Goal: Find specific page/section: Find specific page/section

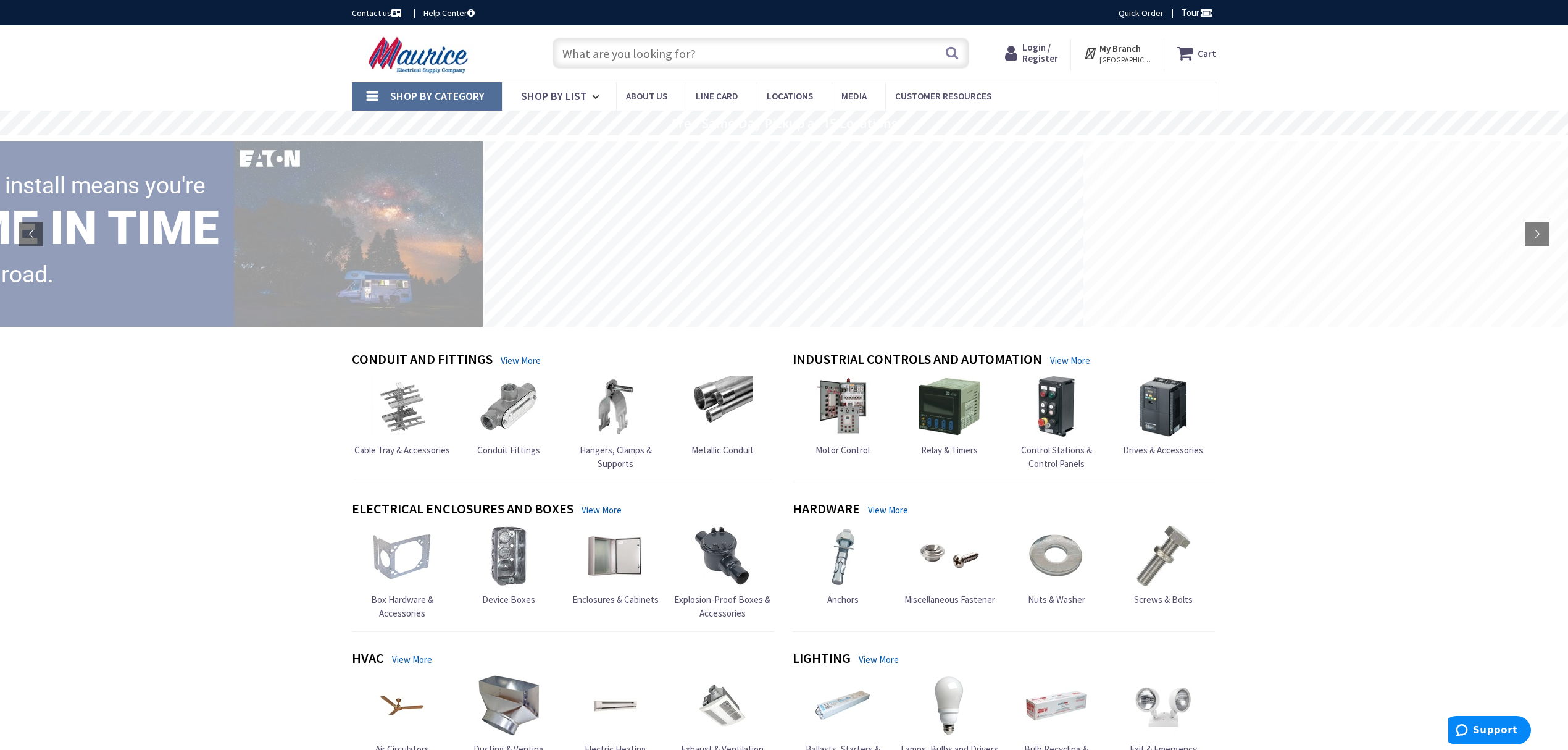
click at [775, 38] on input "text" at bounding box center [760, 53] width 416 height 31
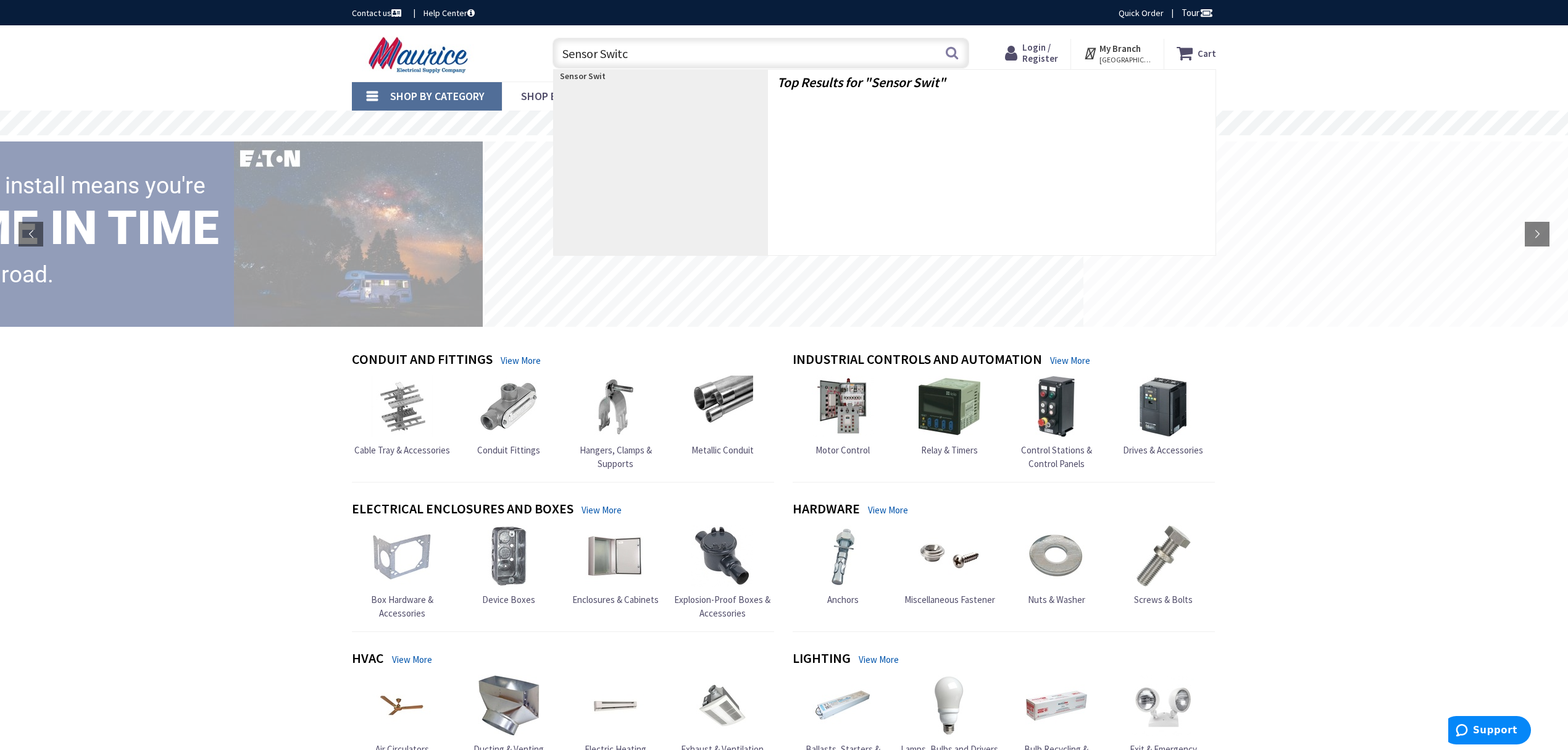
type input "Sensor Switch"
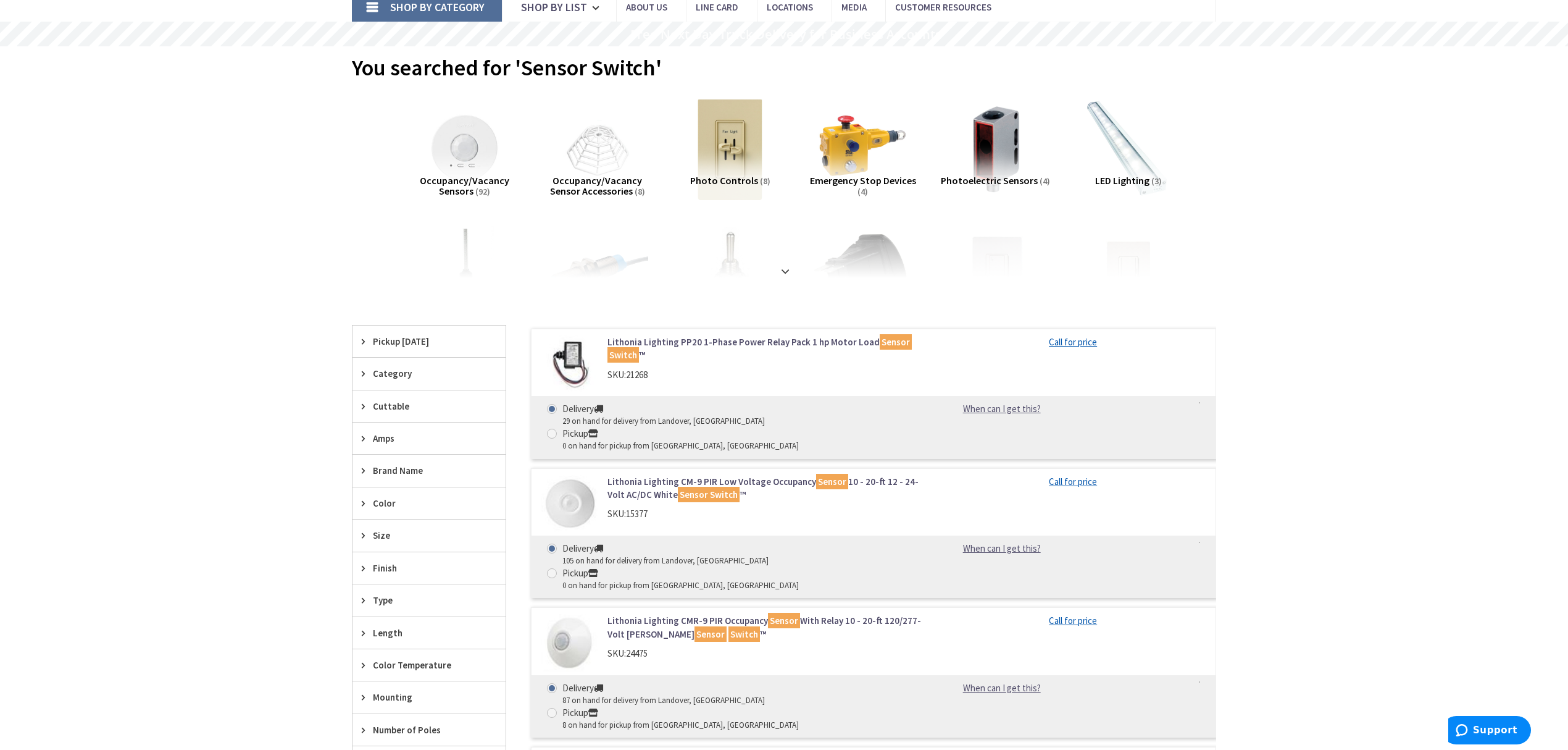
scroll to position [247, 0]
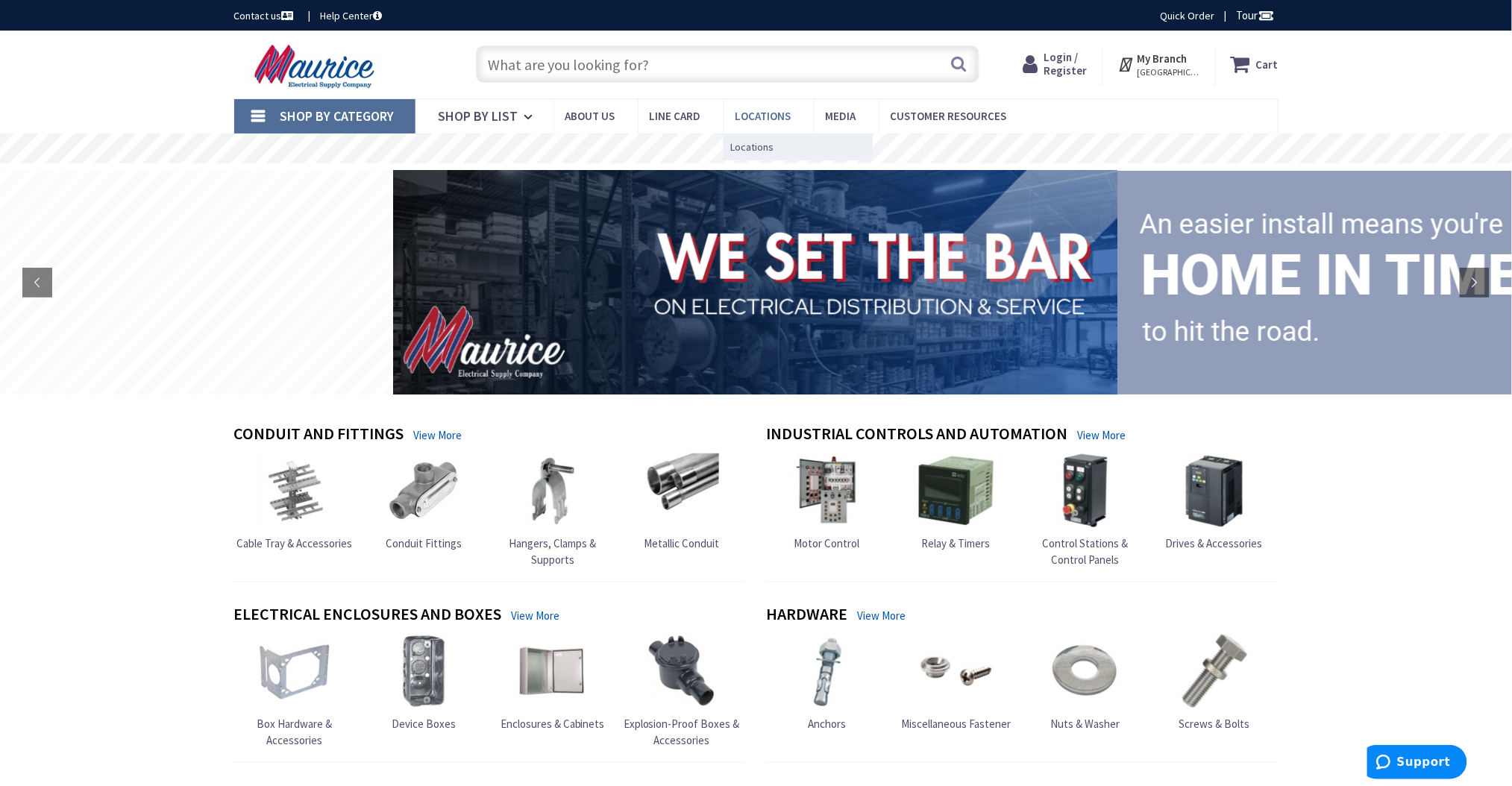
click at [753, 111] on span "Locations" at bounding box center [764, 116] width 56 height 14
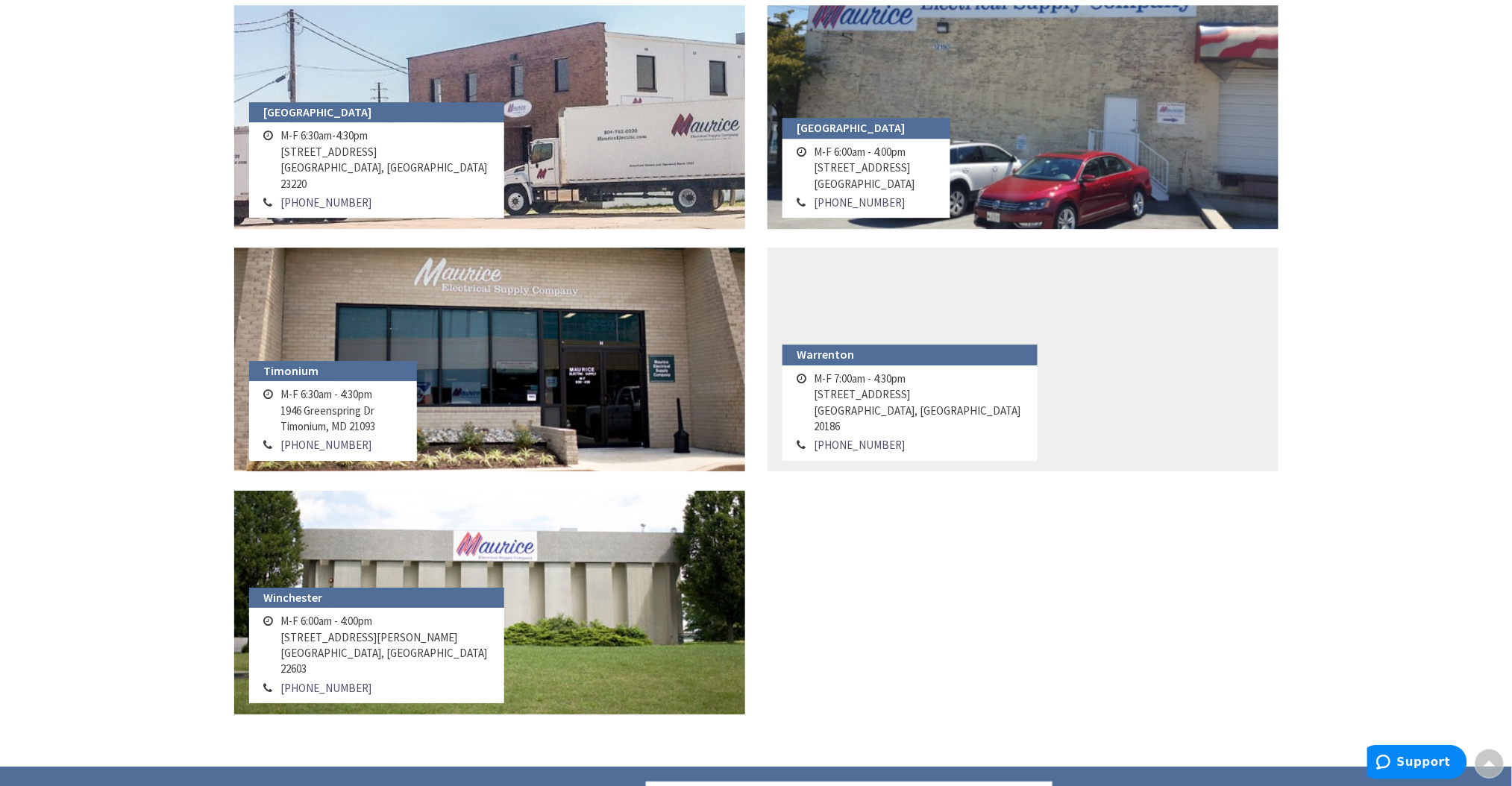
scroll to position [1848, 0]
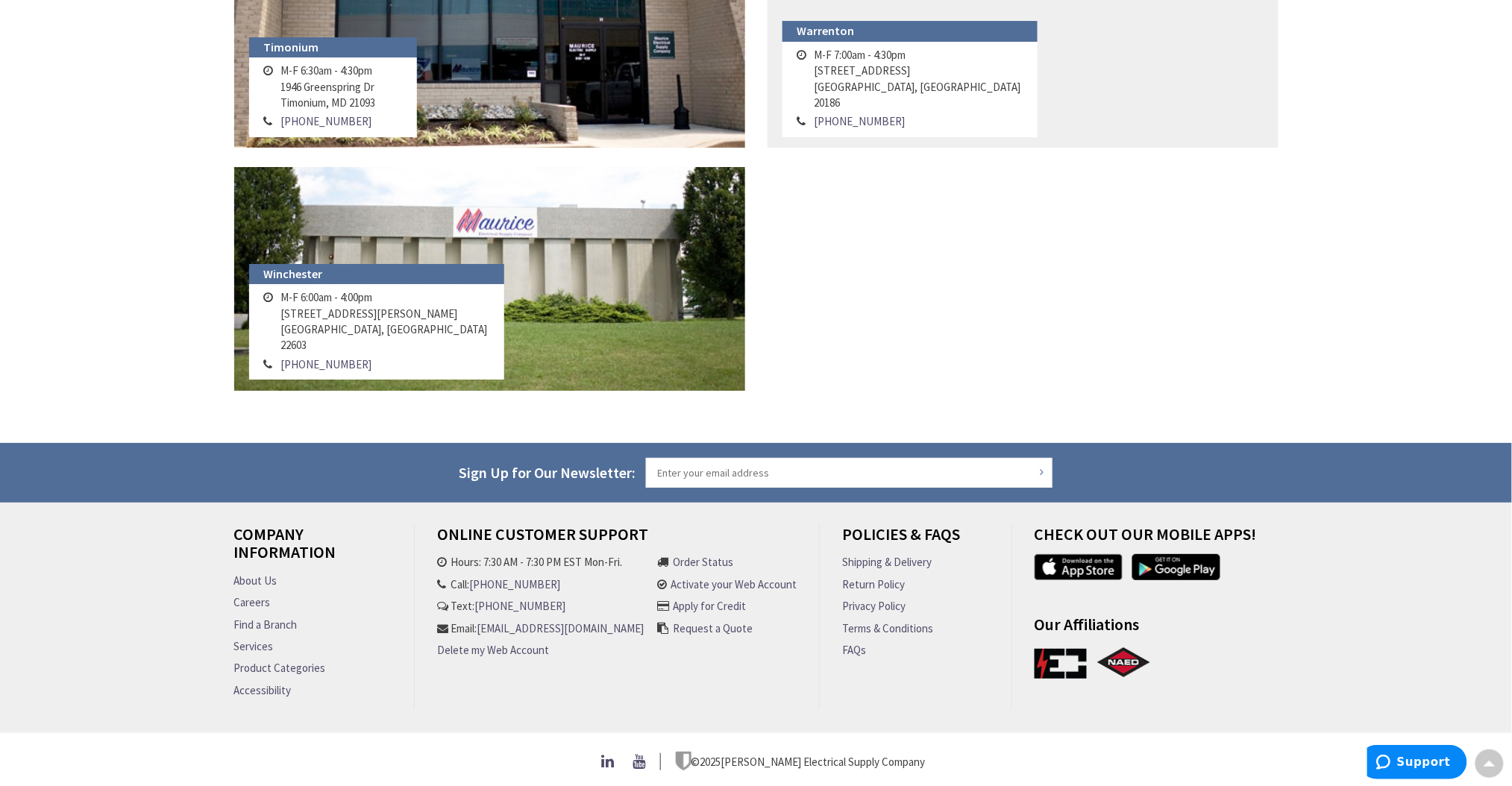
click at [395, 101] on address "M-F 6:30am - 4:30pm 1946 Greenspring Dr Timonium, MD 21093 410-560-2450" at bounding box center [333, 97] width 168 height 80
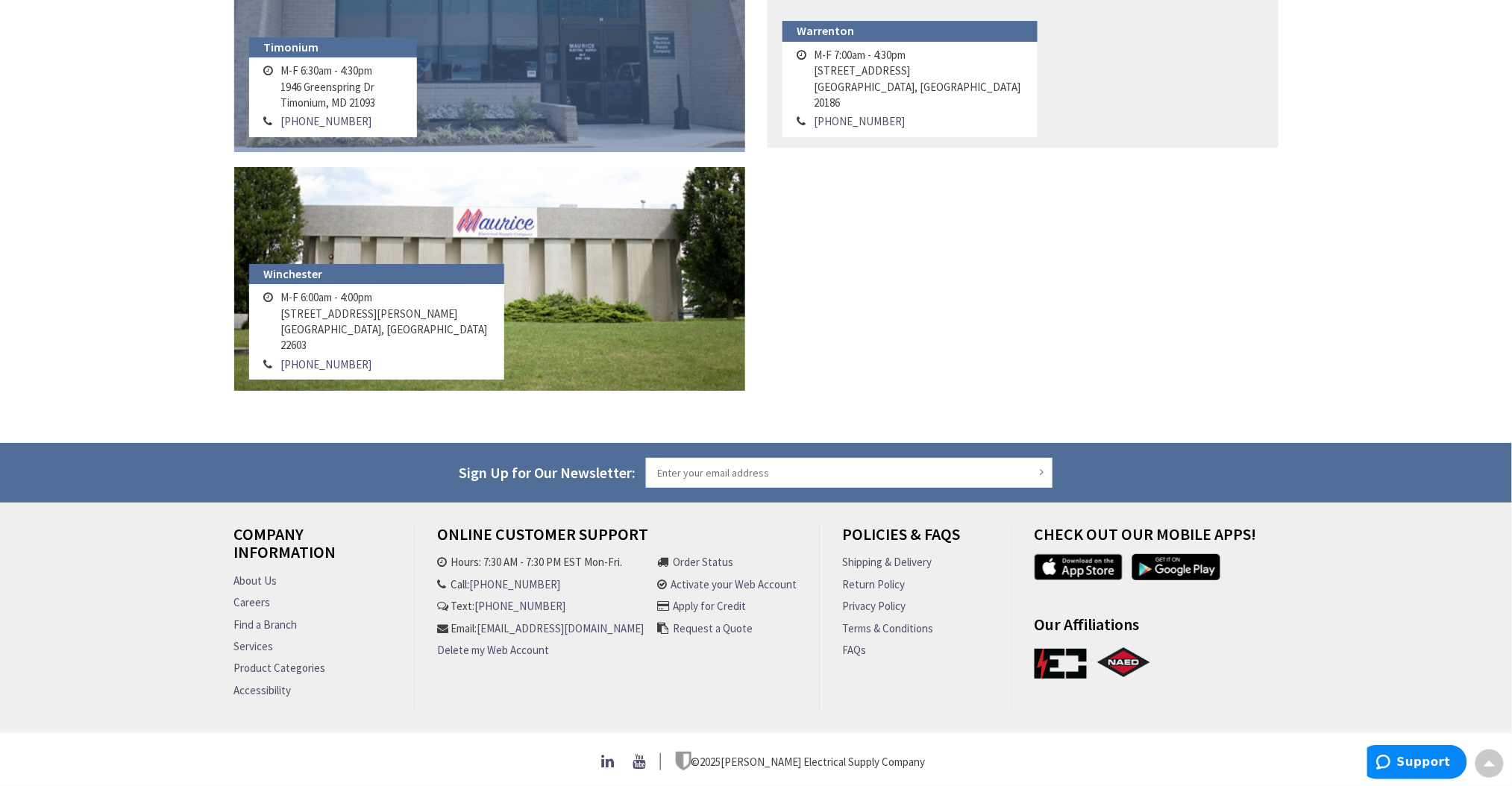
click at [491, 57] on link at bounding box center [490, 36] width 511 height 224
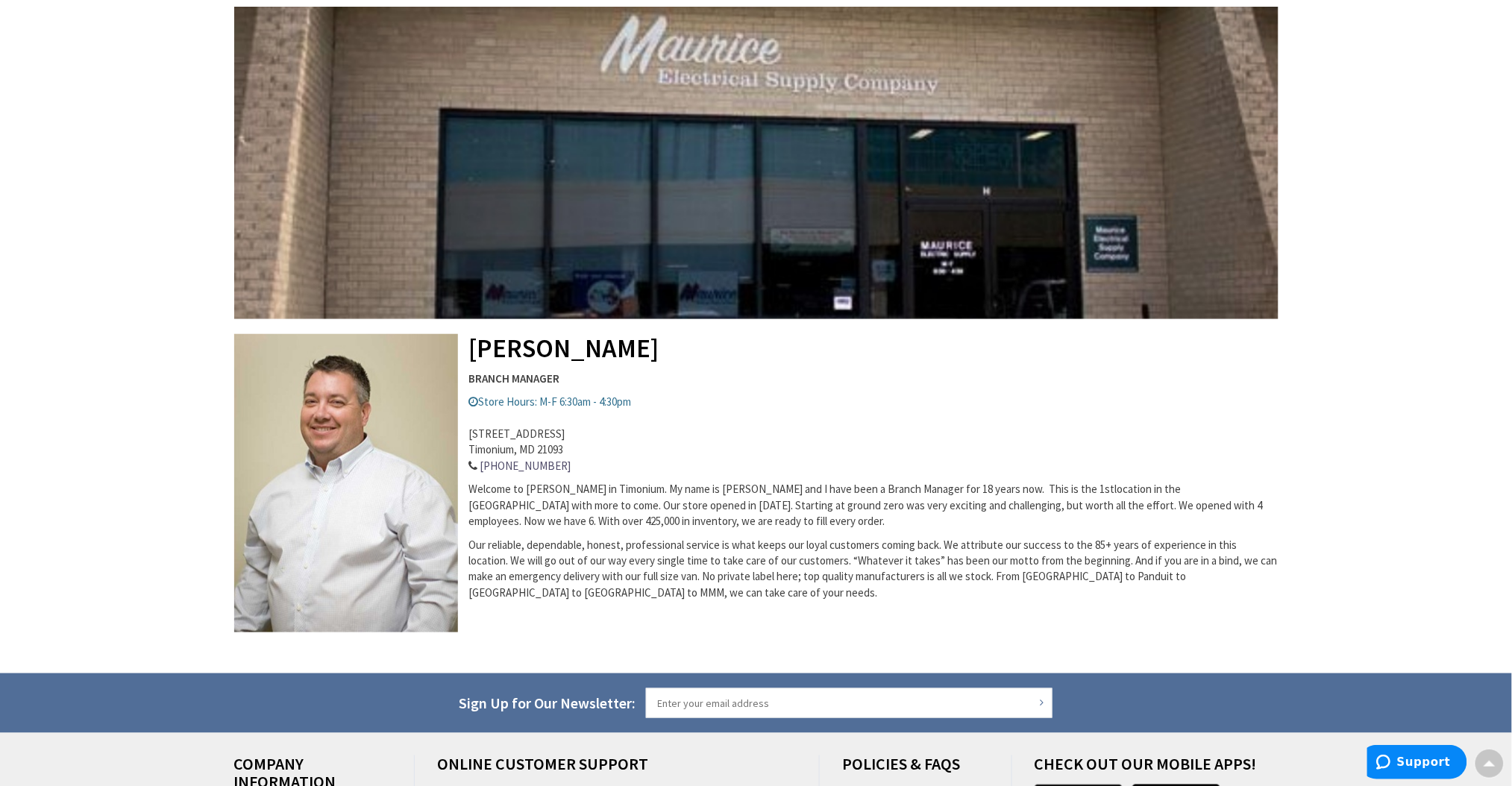
scroll to position [298, 0]
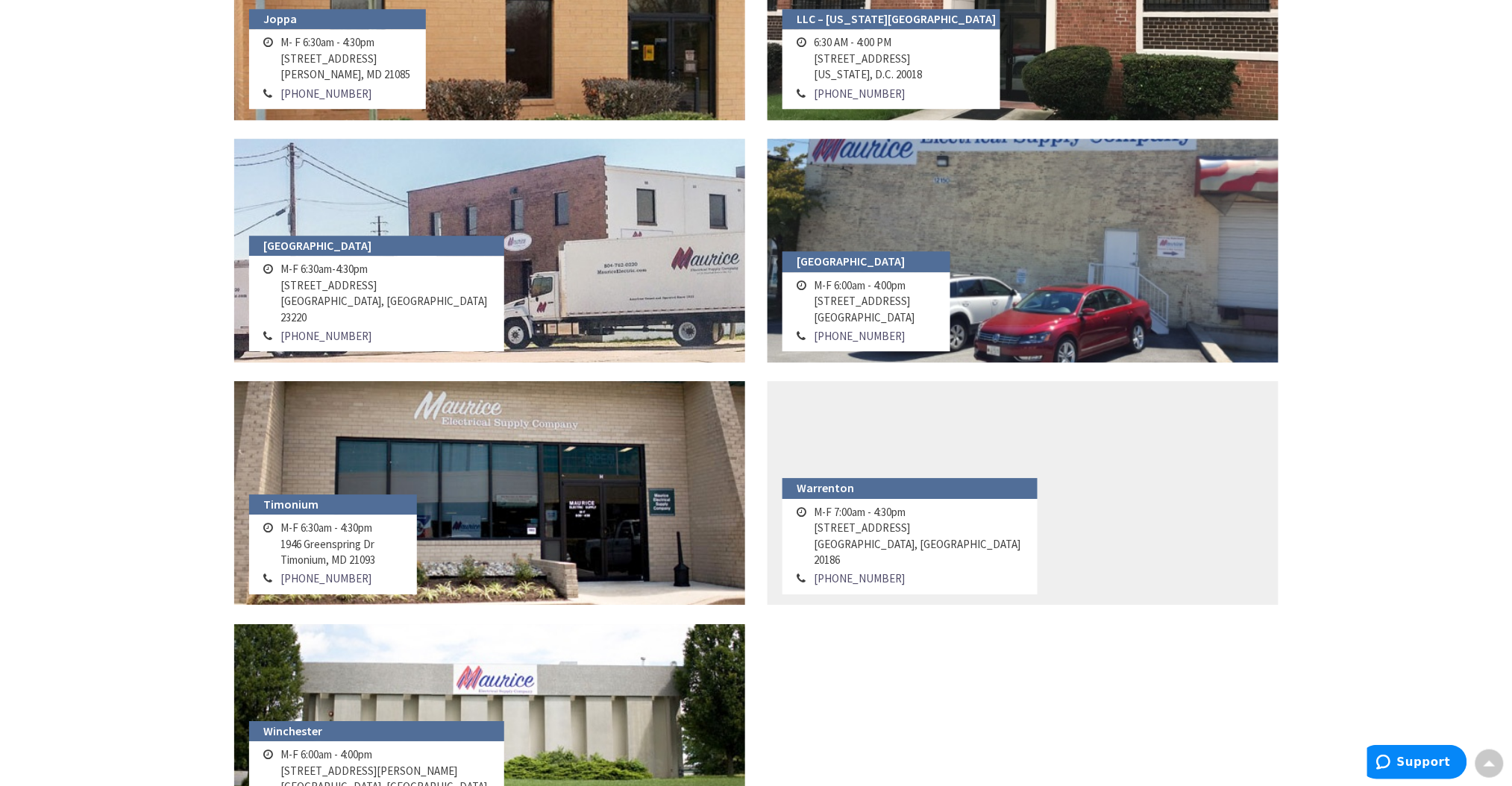
scroll to position [1053, 0]
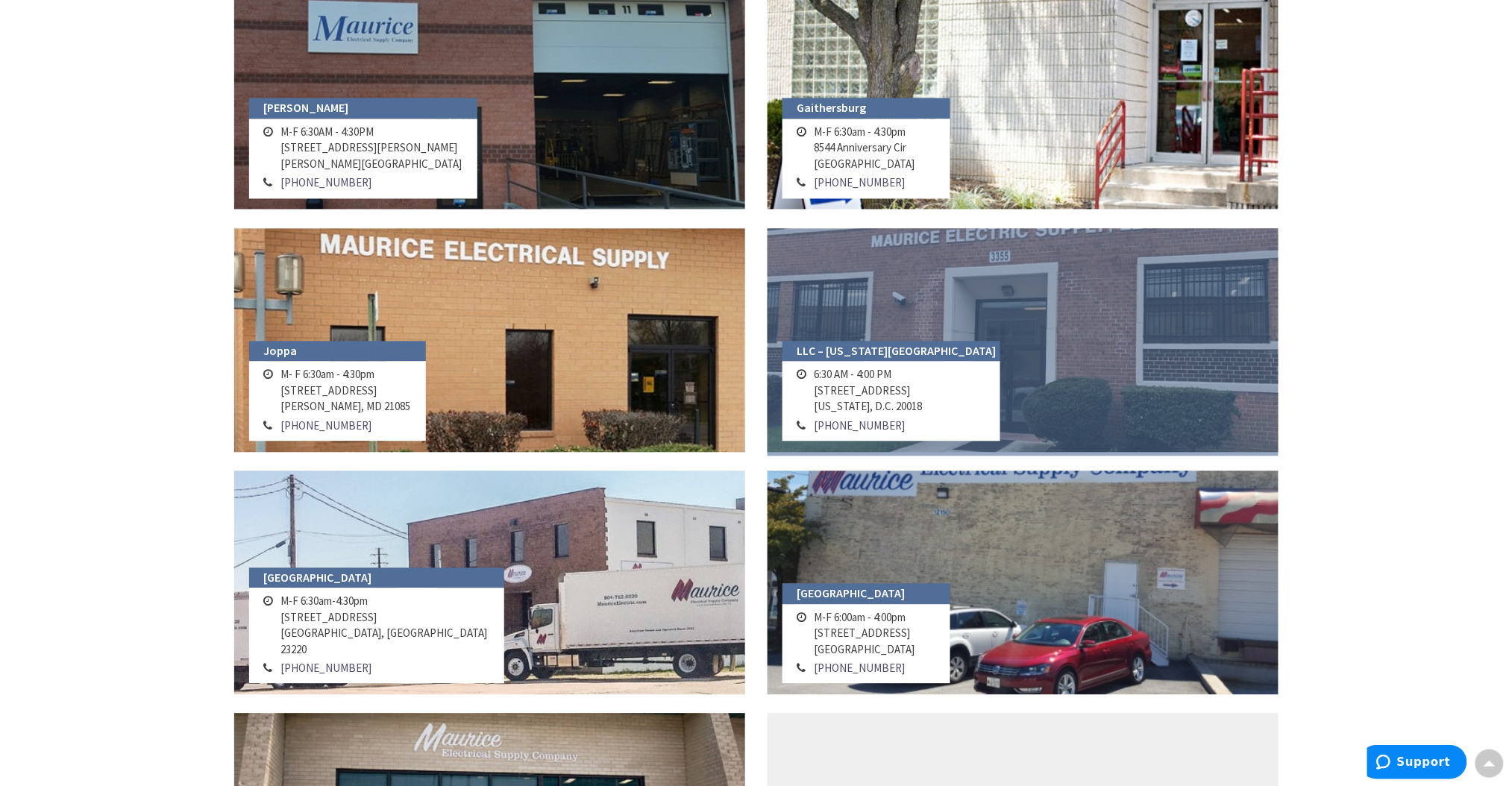
click at [916, 329] on link at bounding box center [1022, 340] width 511 height 224
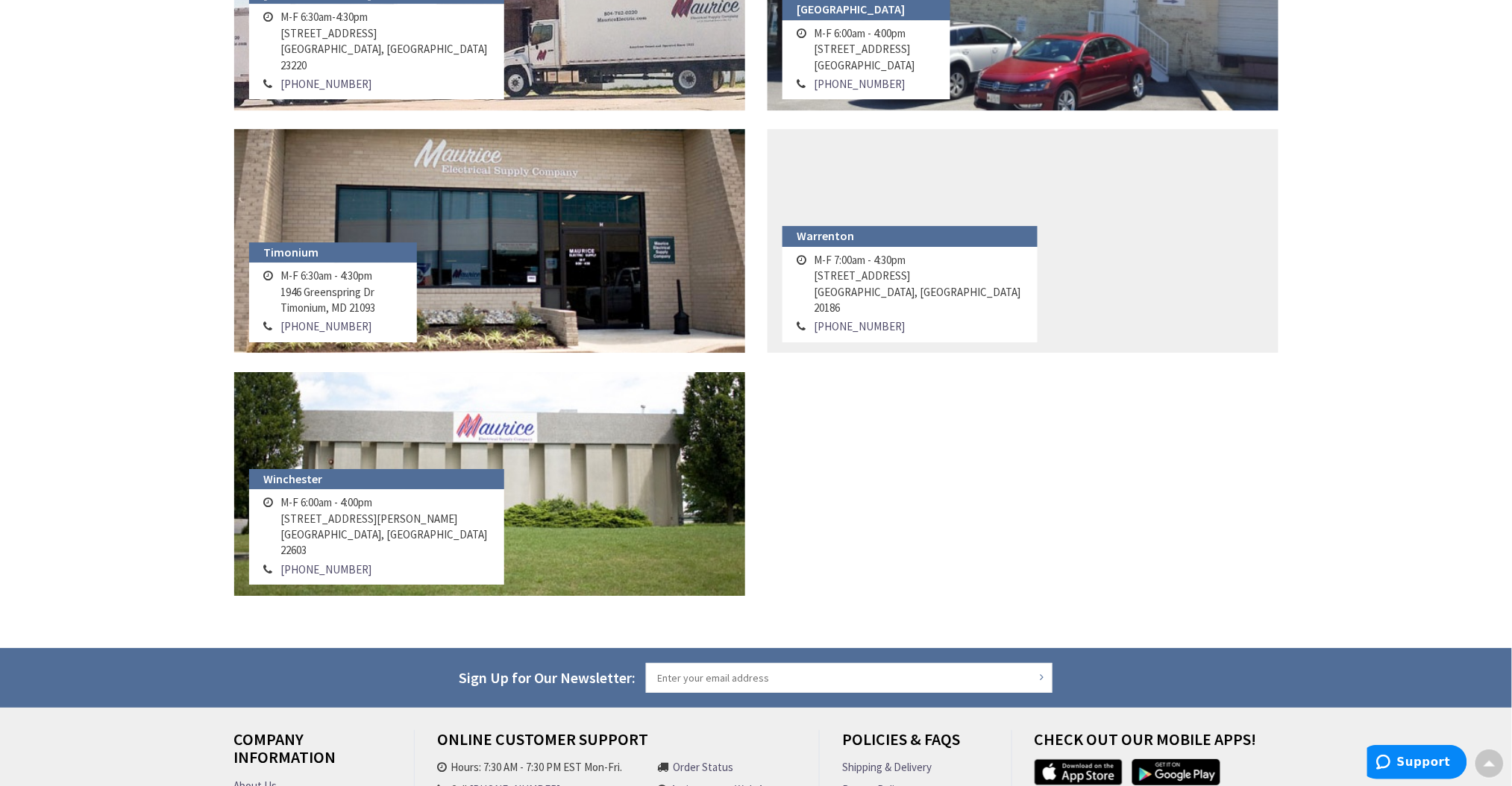
scroll to position [1639, 0]
